Goal: Transaction & Acquisition: Purchase product/service

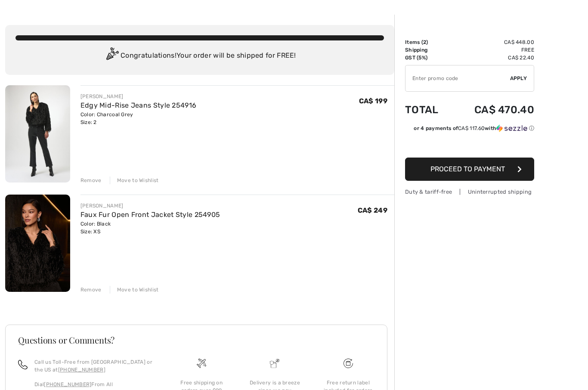
scroll to position [28, 0]
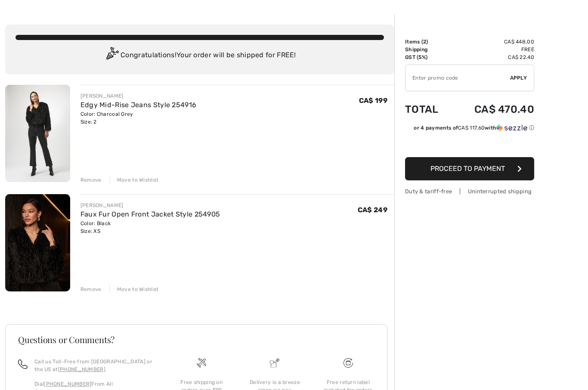
click at [97, 102] on link "Edgy Mid-Rise Jeans Style 254916" at bounding box center [139, 105] width 116 height 8
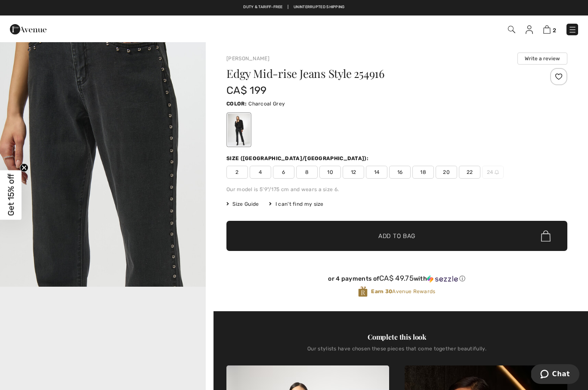
scroll to position [235, 0]
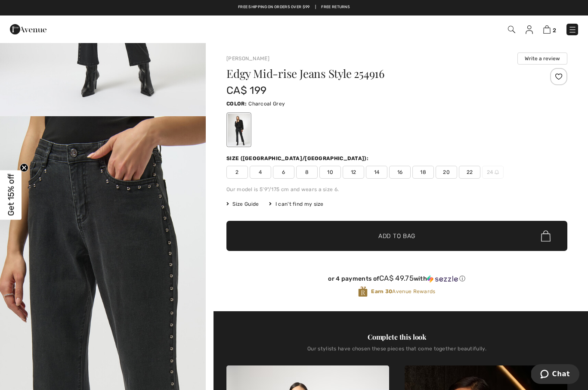
click at [246, 166] on span "2" at bounding box center [237, 172] width 22 height 13
click at [426, 107] on div "Color: Charcoal Grey" at bounding box center [396, 103] width 341 height 10
click at [549, 26] on img at bounding box center [546, 29] width 7 height 8
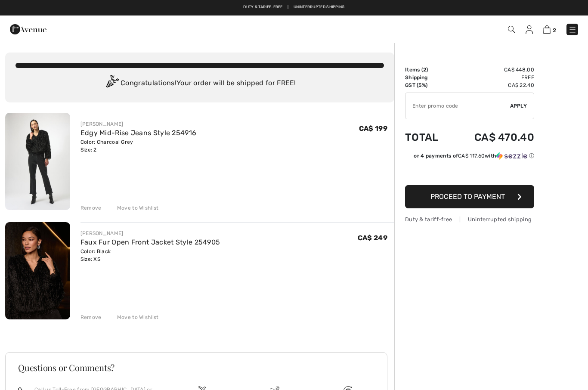
click at [171, 246] on link "Faux Fur Open Front Jacket Style 254905" at bounding box center [151, 242] width 140 height 8
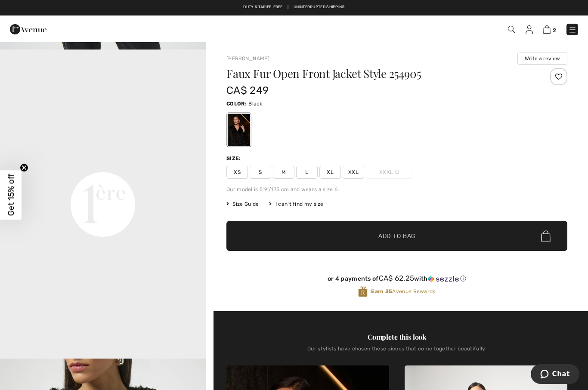
scroll to position [634, 0]
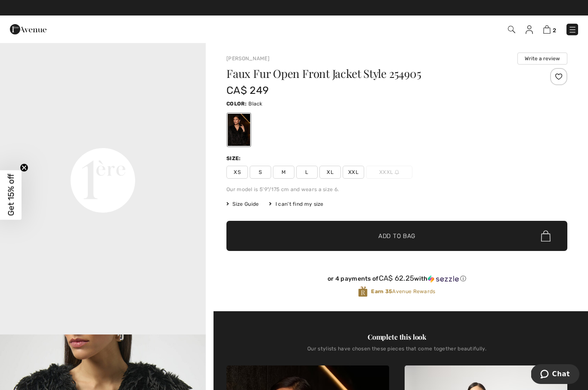
click at [547, 33] on img at bounding box center [546, 29] width 7 height 8
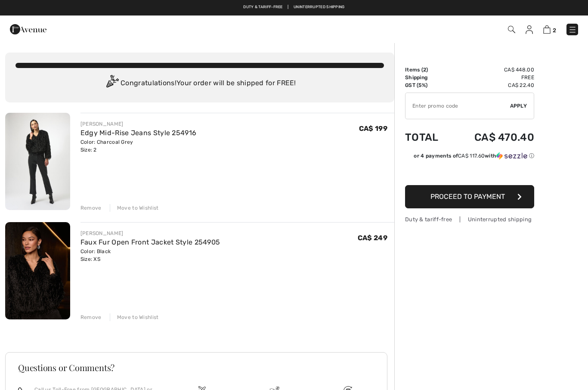
click at [89, 203] on div "Remove Move to Wishlist" at bounding box center [238, 206] width 314 height 9
click at [87, 317] on div "Remove" at bounding box center [91, 317] width 21 height 8
